Goal: Transaction & Acquisition: Purchase product/service

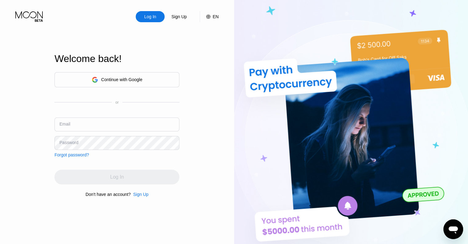
type input "a127g5@gmail.com"
click at [139, 196] on div "Sign Up" at bounding box center [140, 194] width 15 height 5
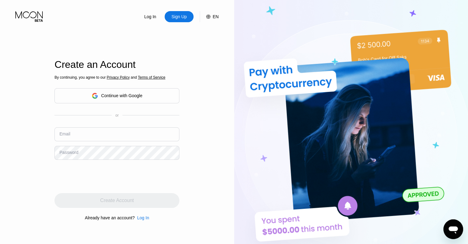
click at [127, 136] on input "text" at bounding box center [117, 134] width 125 height 14
type input "[EMAIL_ADDRESS][DOMAIN_NAME]"
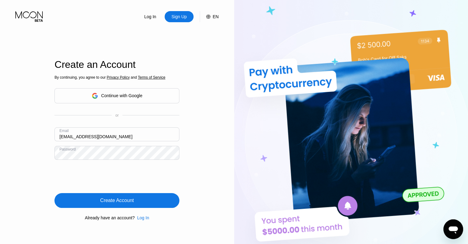
click at [131, 200] on div "Create Account" at bounding box center [117, 200] width 34 height 6
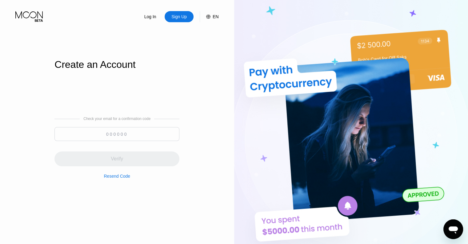
click at [205, 67] on div "Log In Sign Up EN Language English Save Create an Account Check your email for …" at bounding box center [117, 134] width 234 height 268
click at [103, 135] on input at bounding box center [117, 134] width 125 height 14
paste input "166771"
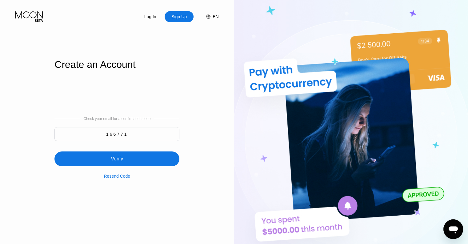
type input "166771"
click at [127, 159] on div "Verify" at bounding box center [117, 158] width 125 height 15
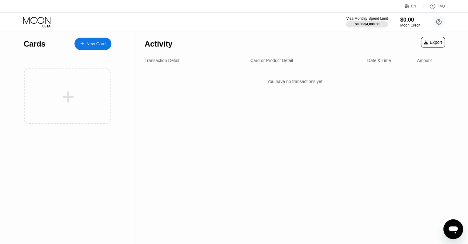
click at [445, 100] on div "Activity Export Transaction Detail Card or Product Detail Date & Time Amount Yo…" at bounding box center [294, 137] width 319 height 212
click at [439, 22] on circle at bounding box center [439, 22] width 12 height 12
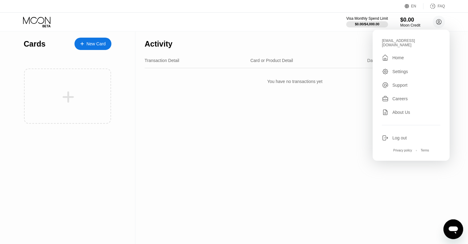
click at [406, 69] on div "Settings" at bounding box center [401, 71] width 16 height 5
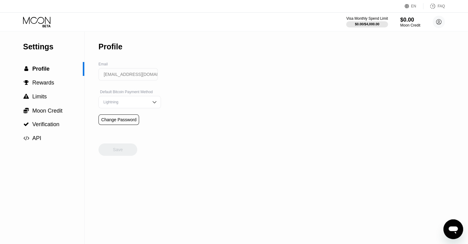
click at [123, 122] on div "Change Password" at bounding box center [118, 119] width 35 height 5
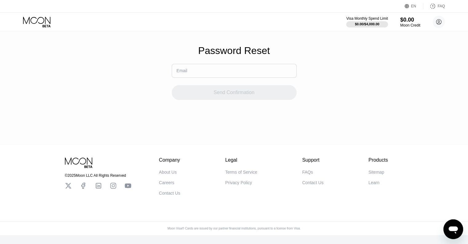
click at [201, 75] on input "text" at bounding box center [234, 71] width 125 height 14
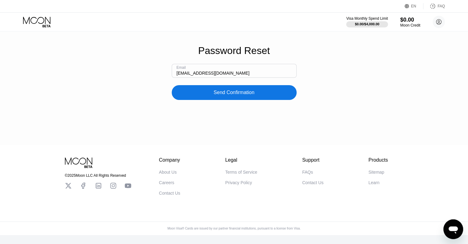
type input "[EMAIL_ADDRESS][DOMAIN_NAME]"
click at [247, 100] on div "Send Confirmation" at bounding box center [234, 92] width 125 height 15
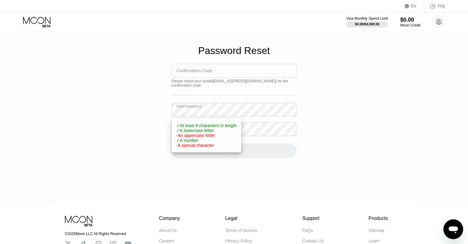
click at [112, 111] on div "Password Reset Confirmation Code Please check your email ( lweatbug@hotmail.com…" at bounding box center [234, 101] width 468 height 203
click at [316, 122] on div "Password Reset Confirmation Code Please check your email ( lweatbug@hotmail.com…" at bounding box center [234, 101] width 468 height 203
click at [386, 113] on div "Password Reset Confirmation Code Please check your email ( lweatbug@hotmail.com…" at bounding box center [234, 101] width 468 height 203
click at [134, 111] on div "Password Reset Confirmation Code Please check your email ( lweatbug@hotmail.com…" at bounding box center [234, 101] width 468 height 203
click at [370, 106] on div "Password Reset Confirmation Code Please check your email ( lweatbug@hotmail.com…" at bounding box center [234, 101] width 468 height 203
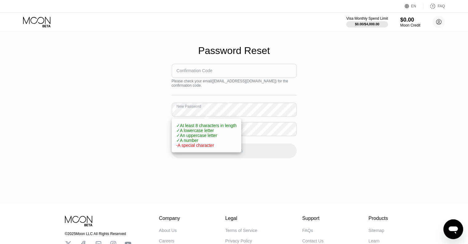
click at [325, 140] on div "Password Reset Confirmation Code Please check your email ( lweatbug@hotmail.com…" at bounding box center [234, 101] width 468 height 203
click at [153, 154] on div "Password Reset Confirmation Code Please check your email ( lweatbug@hotmail.com…" at bounding box center [234, 101] width 468 height 203
click at [197, 73] on div "Confirmation Code" at bounding box center [195, 70] width 36 height 5
click at [200, 73] on div "Confirmation Code" at bounding box center [195, 70] width 36 height 5
click at [184, 142] on span "✓ A number" at bounding box center [187, 140] width 22 height 5
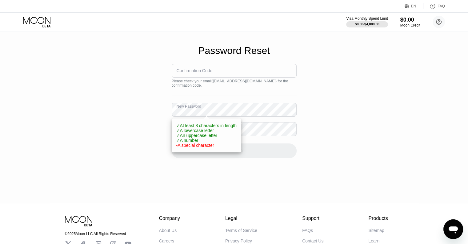
click at [177, 147] on span "- A special character" at bounding box center [195, 145] width 38 height 5
click at [100, 97] on div "Password Reset Confirmation Code Please check your email ( lweatbug@hotmail.com…" at bounding box center [234, 101] width 468 height 203
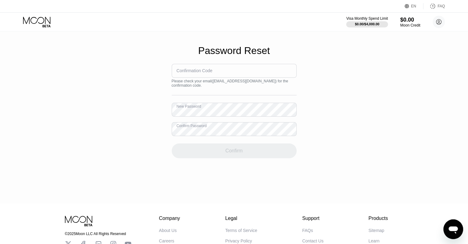
click at [365, 104] on div "Password Reset Confirmation Code Please check your email ( lweatbug@hotmail.com…" at bounding box center [234, 101] width 468 height 203
click at [222, 78] on input at bounding box center [234, 71] width 125 height 14
drag, startPoint x: 359, startPoint y: 73, endPoint x: 360, endPoint y: 66, distance: 6.8
click at [359, 73] on div "Password Reset Confirmation Code Please check your email ( lweatbug@hotmail.com…" at bounding box center [234, 101] width 468 height 203
click at [208, 73] on div "Confirmation Code" at bounding box center [195, 70] width 36 height 5
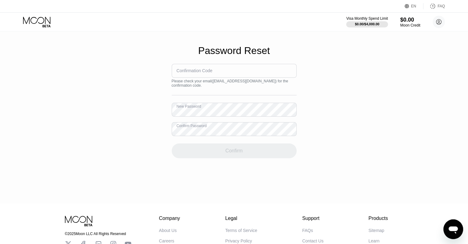
click at [208, 73] on div "Confirmation Code" at bounding box center [195, 70] width 36 height 5
click at [214, 76] on input at bounding box center [234, 71] width 125 height 14
paste input "501932"
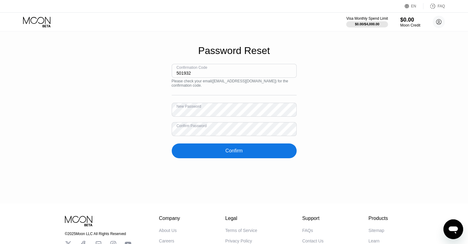
type input "501932"
click at [230, 153] on div "Confirm" at bounding box center [233, 150] width 17 height 6
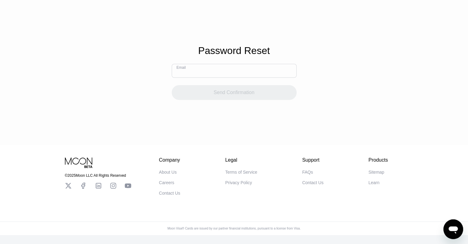
click at [240, 75] on input "text" at bounding box center [234, 71] width 125 height 14
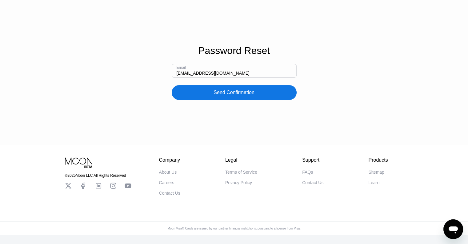
click at [236, 76] on input "liuaichong@gmail.com" at bounding box center [234, 71] width 125 height 14
type input "[EMAIL_ADDRESS][DOMAIN_NAME]"
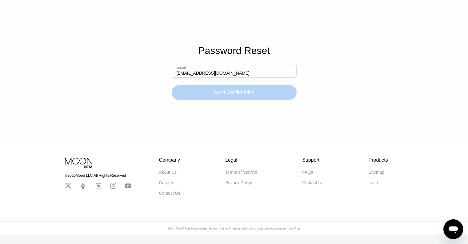
click at [236, 95] on div "Send Confirmation" at bounding box center [234, 92] width 41 height 6
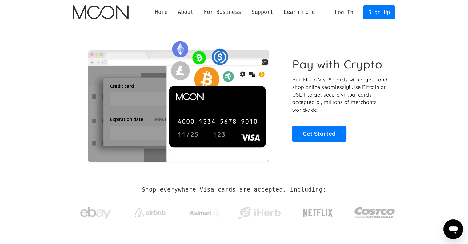
click at [352, 12] on link "Log In" at bounding box center [344, 13] width 29 height 14
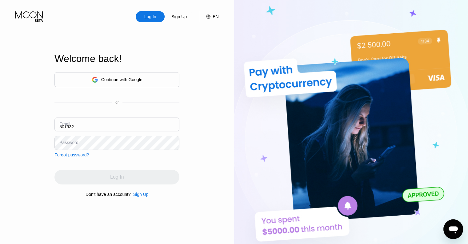
click at [93, 124] on input "501932" at bounding box center [117, 124] width 125 height 14
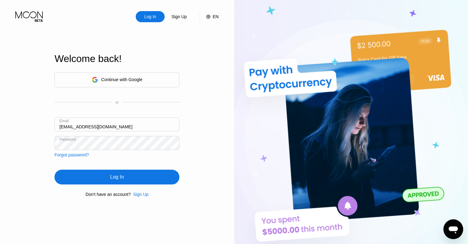
type input "[EMAIL_ADDRESS][DOMAIN_NAME]"
click at [200, 165] on div "Log In Sign Up EN Language Select an item Save Welcome back! Continue with Goog…" at bounding box center [117, 134] width 234 height 268
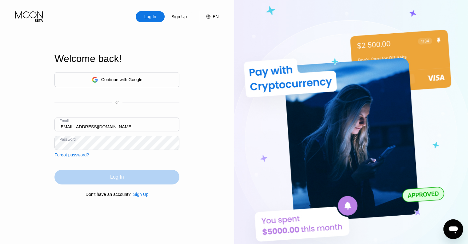
click at [124, 176] on div "Log In" at bounding box center [117, 176] width 125 height 15
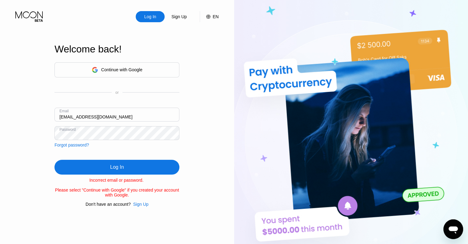
click at [172, 168] on div "Log In" at bounding box center [117, 167] width 125 height 15
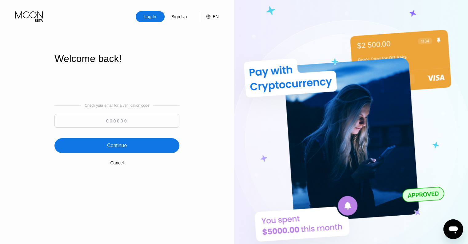
click at [125, 120] on input at bounding box center [117, 121] width 125 height 14
type input "816310"
click at [126, 146] on div "Continue" at bounding box center [117, 145] width 20 height 6
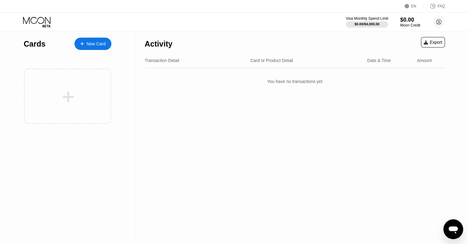
click at [380, 23] on div at bounding box center [367, 24] width 42 height 6
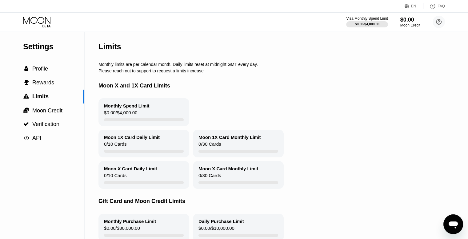
click at [161, 123] on div "Monthly Spend Limit $0.00 / $4,000.00" at bounding box center [144, 112] width 91 height 28
click at [441, 23] on circle at bounding box center [439, 22] width 12 height 12
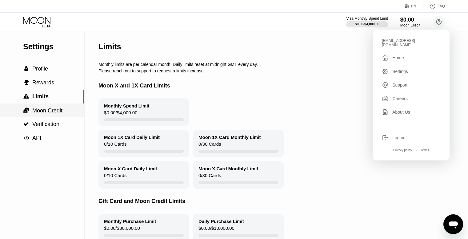
click at [43, 114] on span "Moon Credit" at bounding box center [47, 110] width 30 height 6
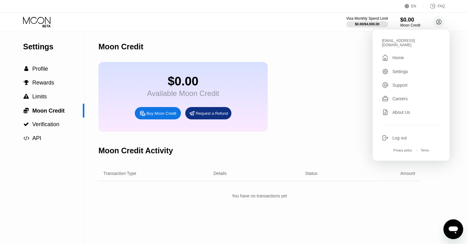
click at [288, 106] on div "$0.00 Available Moon Credit Buy Moon Credit Request a Refund" at bounding box center [260, 97] width 322 height 70
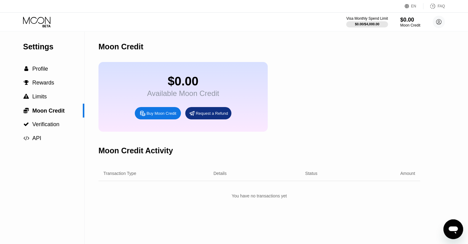
click at [162, 116] on div "Buy Moon Credit" at bounding box center [162, 113] width 30 height 5
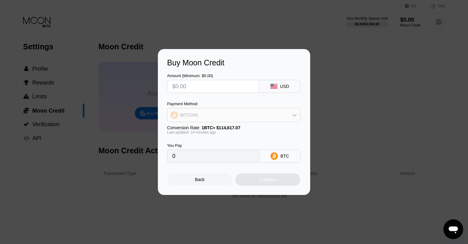
click at [297, 114] on div "BITCOIN" at bounding box center [234, 115] width 133 height 12
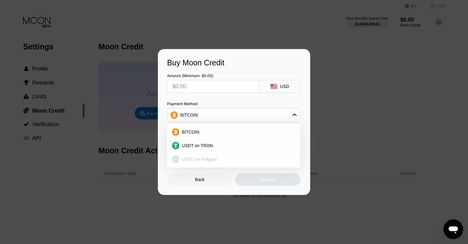
click at [200, 161] on span "USDC on Polygon" at bounding box center [199, 158] width 35 height 5
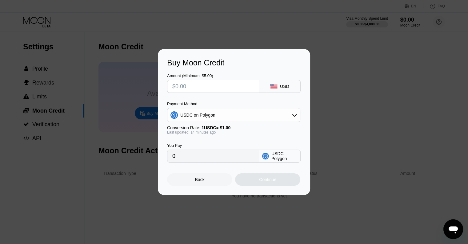
click at [216, 84] on input "text" at bounding box center [213, 86] width 82 height 12
type input "$2"
type input "2.00000000"
type input "$20"
type input "20.00000000"
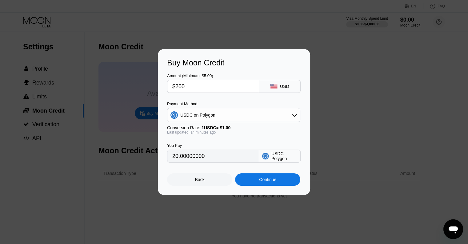
type input "$2000"
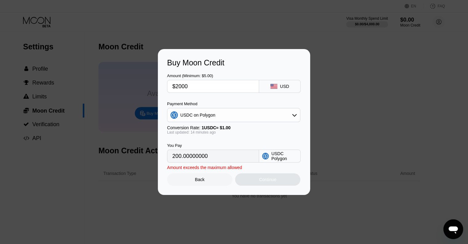
type input "2000.00000000"
click at [176, 86] on input "$2000" at bounding box center [213, 86] width 82 height 12
type input "$1000"
type input "1000.00000000"
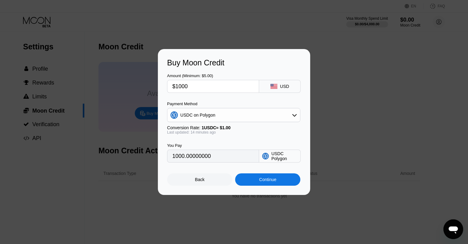
click at [180, 86] on input "$1000" at bounding box center [213, 86] width 82 height 12
type input "$1800"
type input "1800.00000000"
type input "$1800"
click at [256, 183] on div "Continue" at bounding box center [267, 179] width 65 height 12
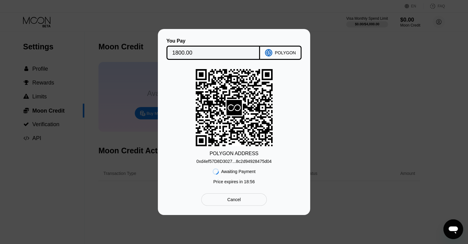
click at [236, 205] on div "Cancel" at bounding box center [234, 199] width 66 height 12
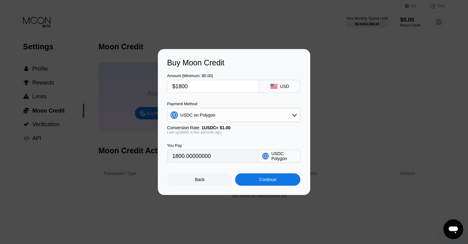
click at [179, 86] on input "$1800" at bounding box center [213, 86] width 82 height 12
type input "$100"
type input "100.00000000"
type input "$100"
click at [265, 182] on div "Continue" at bounding box center [267, 179] width 17 height 5
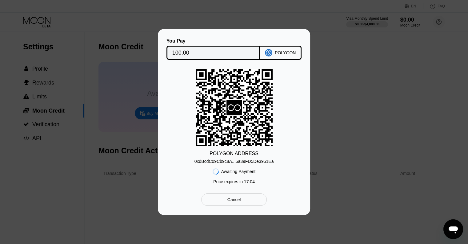
click at [262, 162] on div "0xdBcdC09Cb9c8A...5a39FD5De3951Ea" at bounding box center [234, 161] width 79 height 5
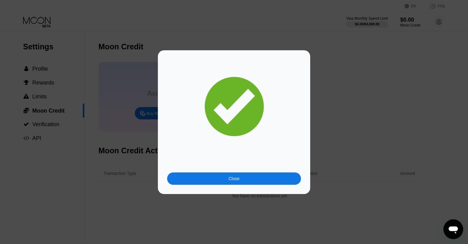
click at [228, 174] on div "Close" at bounding box center [234, 178] width 134 height 12
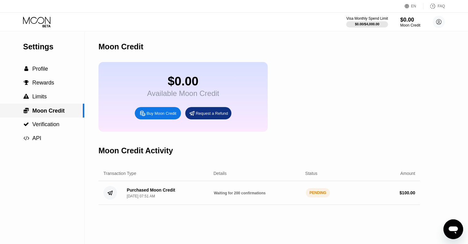
click at [43, 111] on span "Moon Credit" at bounding box center [48, 110] width 32 height 6
click at [47, 72] on span "Profile" at bounding box center [40, 69] width 16 height 6
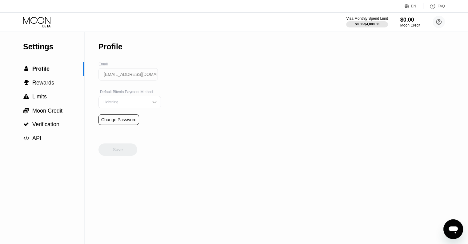
click at [152, 104] on img at bounding box center [155, 102] width 6 height 6
click at [180, 100] on div "Settings  Profile  Rewards  Limits  Moon Credit  Verification  API Profil…" at bounding box center [234, 137] width 468 height 212
click at [47, 111] on span "Moon Credit" at bounding box center [47, 110] width 30 height 6
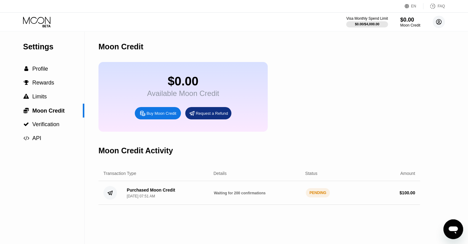
click at [438, 23] on icon at bounding box center [439, 21] width 3 height 3
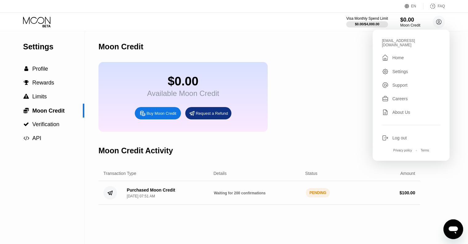
click at [404, 54] on div " Home" at bounding box center [411, 57] width 59 height 7
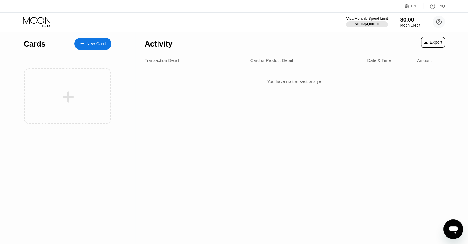
click at [95, 46] on div "New Card" at bounding box center [96, 43] width 19 height 5
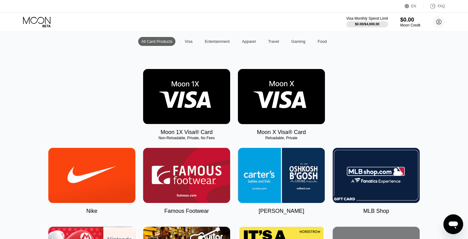
scroll to position [62, 0]
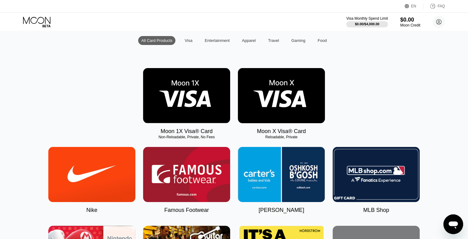
drag, startPoint x: 266, startPoint y: 139, endPoint x: 293, endPoint y: 140, distance: 26.8
click at [293, 139] on div "Reloadable, Private" at bounding box center [281, 137] width 87 height 4
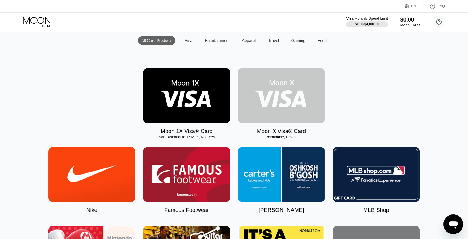
click at [285, 115] on img at bounding box center [281, 95] width 87 height 55
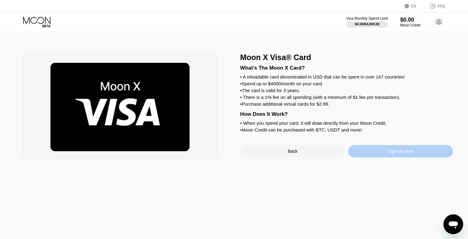
click at [374, 157] on div "Sign Up Now" at bounding box center [400, 151] width 105 height 12
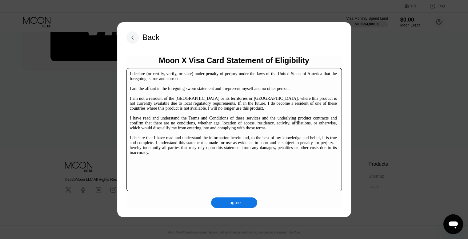
scroll to position [94, 0]
click at [226, 202] on div "I agree" at bounding box center [234, 202] width 46 height 10
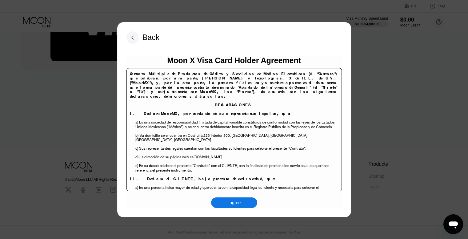
click at [226, 202] on div "I agree" at bounding box center [234, 202] width 46 height 10
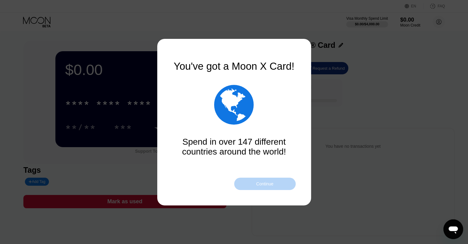
click at [260, 185] on div "Continue" at bounding box center [264, 183] width 17 height 5
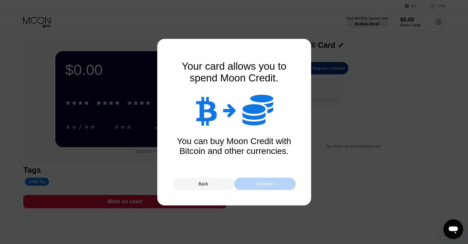
click at [260, 185] on div "Continue" at bounding box center [264, 183] width 17 height 5
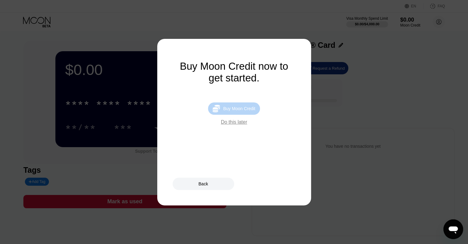
click at [245, 111] on div "Buy Moon Credit" at bounding box center [239, 108] width 32 height 5
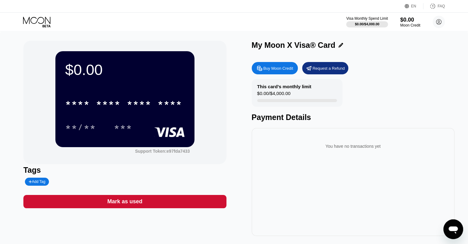
type input "0"
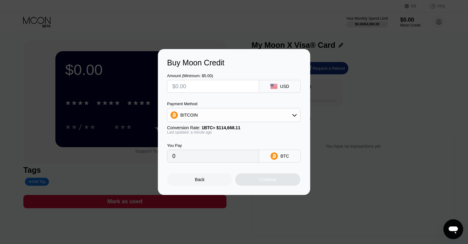
click at [203, 182] on div "Back" at bounding box center [200, 179] width 10 height 5
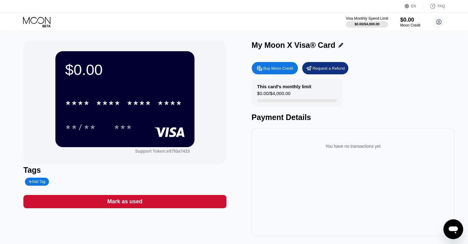
click at [377, 22] on div "$0.00 / $4,000.00" at bounding box center [367, 24] width 25 height 4
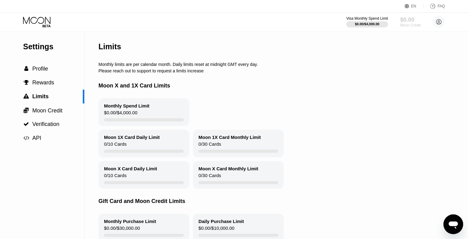
click at [414, 22] on div "$0.00" at bounding box center [410, 19] width 21 height 6
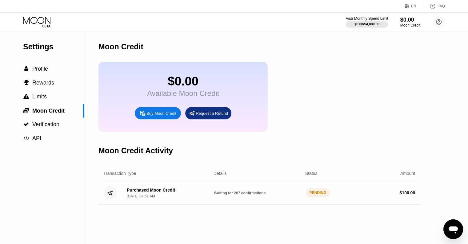
click at [356, 18] on div "Visa Monthly Spend Limit" at bounding box center [367, 18] width 42 height 4
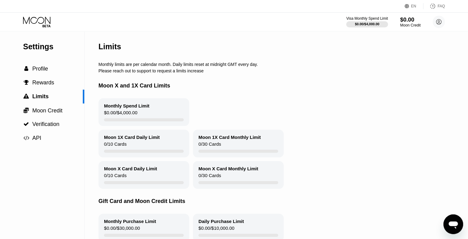
click at [410, 18] on div "$0.00" at bounding box center [410, 19] width 21 height 6
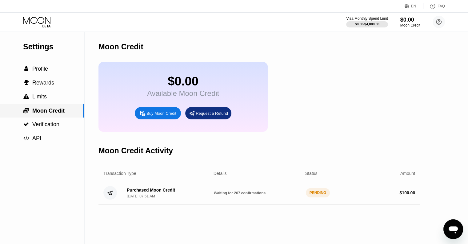
click at [40, 113] on span "Moon Credit" at bounding box center [48, 110] width 32 height 6
click at [39, 127] on span "Verification" at bounding box center [45, 124] width 27 height 6
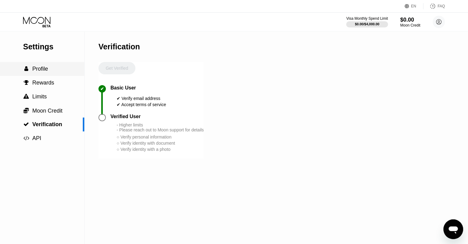
click at [41, 72] on span "Profile" at bounding box center [40, 69] width 16 height 6
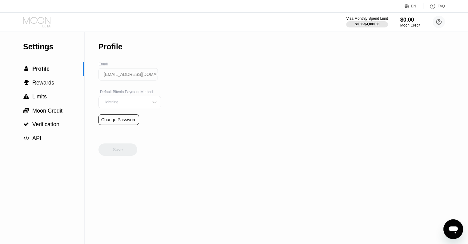
click at [41, 20] on icon at bounding box center [37, 22] width 29 height 11
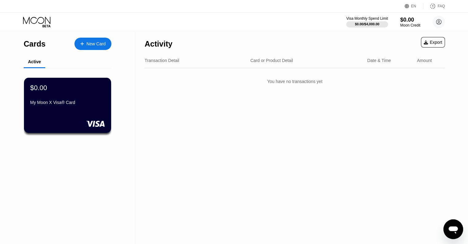
click at [69, 113] on div "$0.00 My Moon X Visa® Card" at bounding box center [67, 105] width 87 height 55
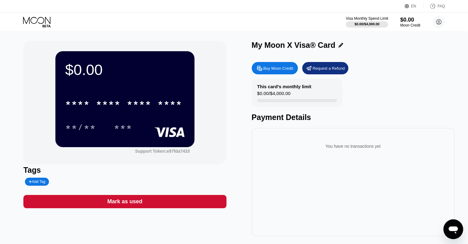
click at [373, 24] on div "$0.00 / $4,000.00" at bounding box center [367, 24] width 25 height 4
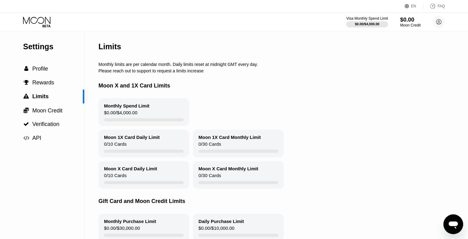
click at [414, 24] on div "Moon Credit" at bounding box center [410, 25] width 21 height 4
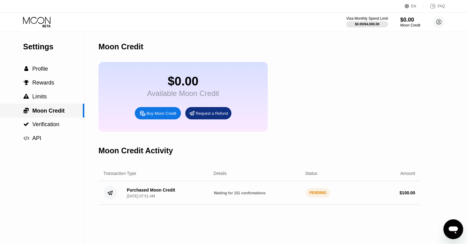
click at [54, 108] on div " Moon Credit" at bounding box center [42, 110] width 84 height 14
click at [44, 24] on icon at bounding box center [37, 22] width 29 height 11
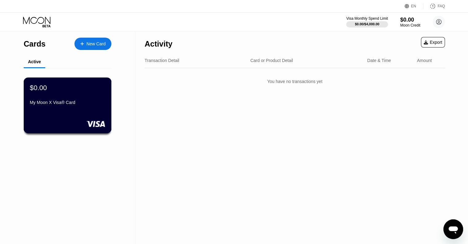
click at [49, 102] on div "My Moon X Visa® Card" at bounding box center [67, 102] width 75 height 5
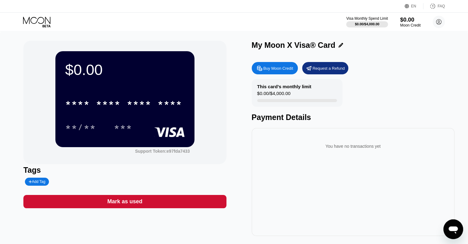
click at [408, 18] on div "$0.00" at bounding box center [410, 19] width 21 height 6
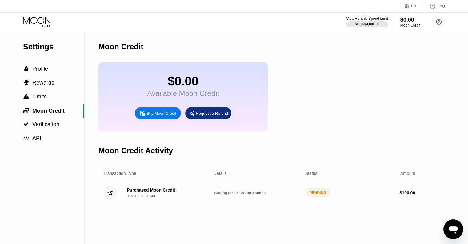
drag, startPoint x: 154, startPoint y: 143, endPoint x: 395, endPoint y: 121, distance: 241.8
click at [395, 121] on div "$0.00 Available Moon Credit Buy Moon Credit Request a Refund" at bounding box center [260, 97] width 322 height 70
click at [413, 21] on div "$0.00" at bounding box center [410, 19] width 21 height 6
click at [410, 23] on div "$0.00" at bounding box center [410, 19] width 21 height 6
click at [38, 23] on icon at bounding box center [37, 22] width 29 height 11
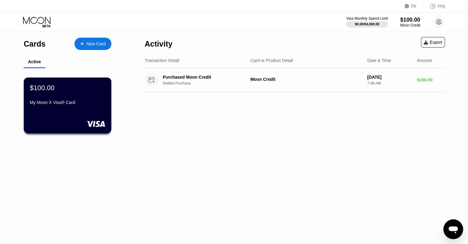
click at [50, 104] on div "My Moon X Visa® Card" at bounding box center [67, 102] width 75 height 5
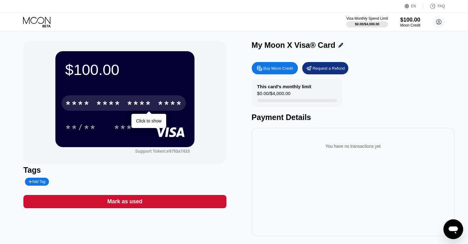
click at [101, 103] on div "* * * *" at bounding box center [108, 104] width 25 height 10
click at [156, 104] on div "* * * * * * * * * * * * 2748" at bounding box center [124, 102] width 124 height 15
click at [133, 106] on div "2847" at bounding box center [139, 104] width 25 height 10
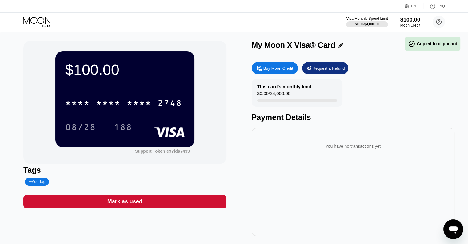
click at [168, 79] on div "$100.00 * * * * * * * * * * * * 2748 08/28 188" at bounding box center [124, 98] width 139 height 95
click at [408, 22] on div "$100.00" at bounding box center [410, 19] width 21 height 6
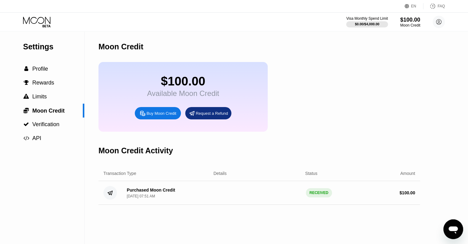
click at [151, 116] on div "Buy Moon Credit" at bounding box center [162, 113] width 30 height 5
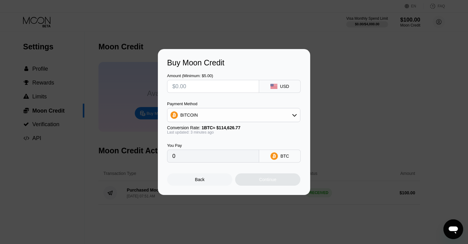
click at [203, 85] on input "text" at bounding box center [213, 86] width 82 height 12
type input "$1"
type input "0.00000873"
type input "$18"
type input "0.00015704"
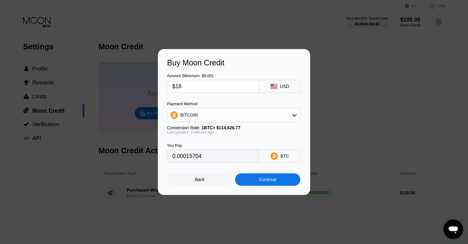
type input "$180"
type input "0.00157032"
type input "$1800"
type input "0.01570314"
type input "$1800"
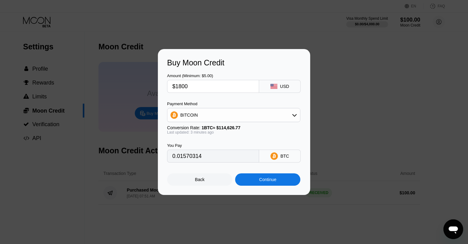
click at [294, 115] on icon at bounding box center [294, 114] width 5 height 5
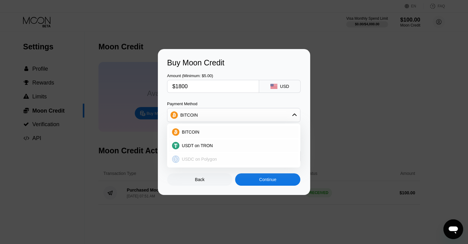
click at [209, 157] on span "USDC on Polygon" at bounding box center [199, 158] width 35 height 5
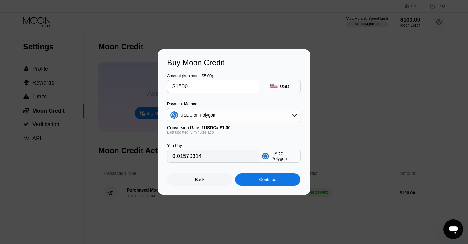
type input "1800.00000000"
click at [269, 182] on div "Continue" at bounding box center [267, 179] width 17 height 5
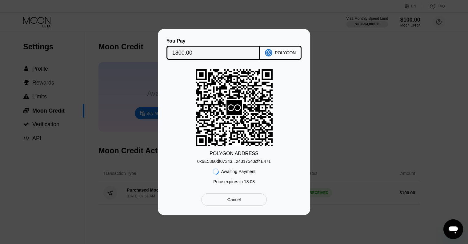
click at [265, 162] on div "0x6E5360df07343...24317540cf4E471" at bounding box center [234, 161] width 74 height 5
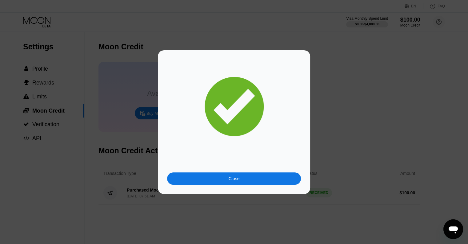
click at [253, 175] on div "Close" at bounding box center [234, 178] width 134 height 12
